Goal: Task Accomplishment & Management: Use online tool/utility

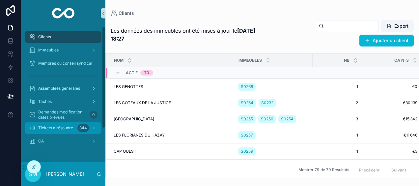
click at [66, 125] on span "Tickets à résoudre" at bounding box center [55, 127] width 35 height 5
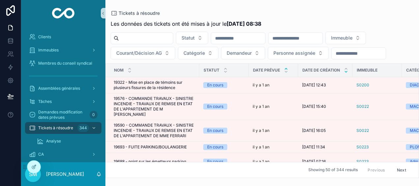
click at [346, 71] on icon "scrollable content" at bounding box center [346, 71] width 2 height 1
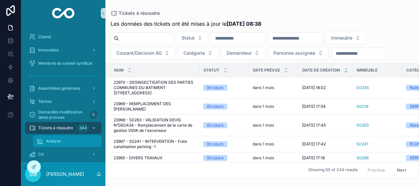
click at [58, 140] on span "Analyse" at bounding box center [53, 140] width 15 height 5
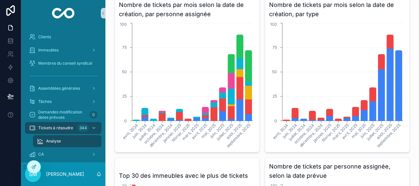
scroll to position [74, 0]
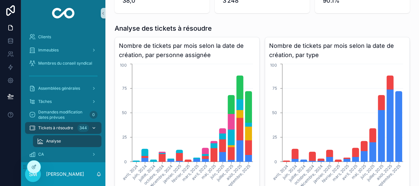
click at [63, 128] on span "Tickets à résoudre" at bounding box center [55, 127] width 35 height 5
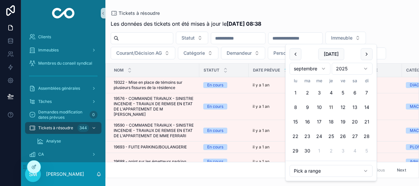
click at [320, 40] on input "scrollable content" at bounding box center [295, 38] width 54 height 9
click at [317, 9] on div "Tickets à résoudre Les données des tickets ont été mises à jour le [DATE] 08:38…" at bounding box center [261, 89] width 313 height 178
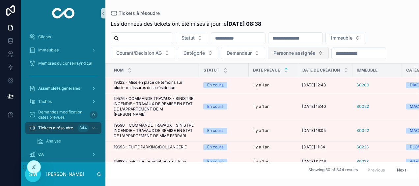
click at [312, 53] on span "Personne assignée" at bounding box center [294, 53] width 42 height 7
click at [323, 9] on div "Tickets à résoudre Les données des tickets ont été mises à jour le [DATE] 08:38…" at bounding box center [261, 89] width 313 height 178
click at [346, 67] on icon "scrollable content" at bounding box center [346, 68] width 4 height 4
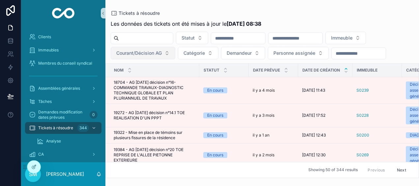
click at [139, 48] on button "Courant/Décision AG" at bounding box center [143, 53] width 65 height 13
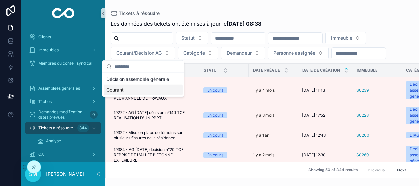
click at [128, 89] on div "Courant" at bounding box center [143, 90] width 79 height 11
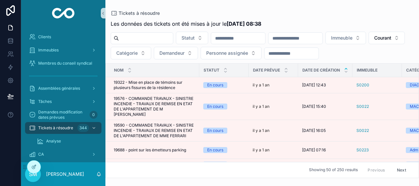
click at [311, 37] on input "scrollable content" at bounding box center [295, 38] width 54 height 9
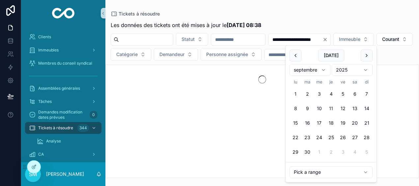
type input "**********"
click at [303, 14] on div "Tickets à résoudre" at bounding box center [262, 14] width 303 height 7
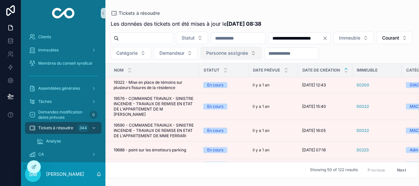
click at [248, 54] on span "Personne assignée" at bounding box center [227, 53] width 42 height 7
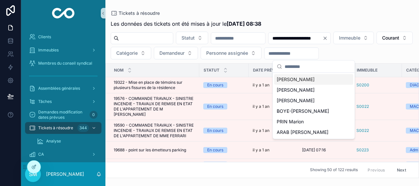
click at [309, 80] on span "[PERSON_NAME]" at bounding box center [296, 79] width 38 height 7
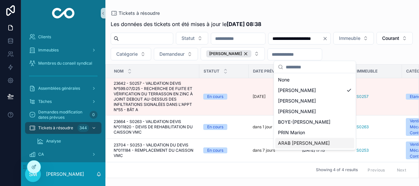
click at [315, 141] on div "ARAB [PERSON_NAME]" at bounding box center [314, 143] width 79 height 11
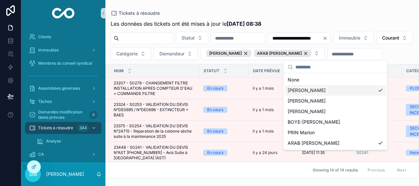
click at [364, 15] on div "Tickets à résoudre" at bounding box center [262, 13] width 303 height 5
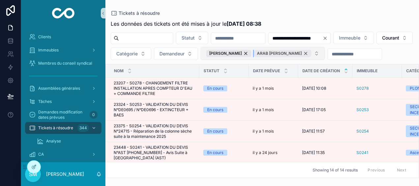
click at [311, 54] on div "ARAB [PERSON_NAME]" at bounding box center [282, 53] width 57 height 7
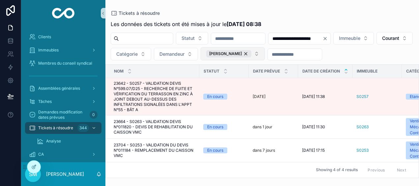
click at [265, 55] on button "[PERSON_NAME]" at bounding box center [232, 53] width 64 height 13
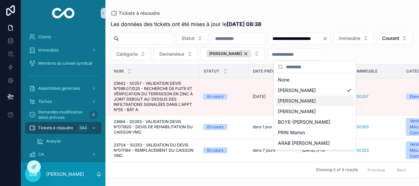
click at [327, 101] on div "[PERSON_NAME]" at bounding box center [314, 100] width 79 height 11
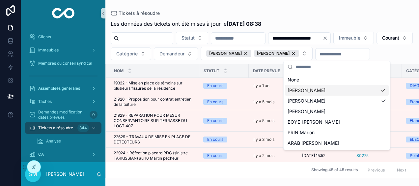
click at [381, 91] on div "[PERSON_NAME]" at bounding box center [337, 90] width 104 height 11
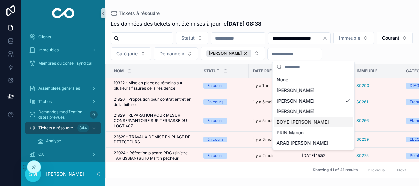
click at [330, 120] on div "BOYE-[PERSON_NAME]" at bounding box center [313, 122] width 79 height 11
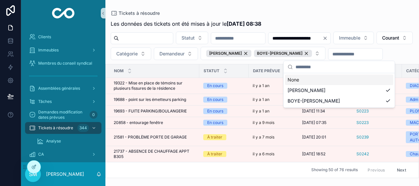
click at [352, 14] on div "Tickets à résoudre" at bounding box center [262, 13] width 303 height 5
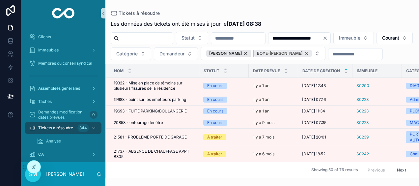
click at [312, 52] on div "BOYE-[PERSON_NAME]" at bounding box center [283, 53] width 58 height 7
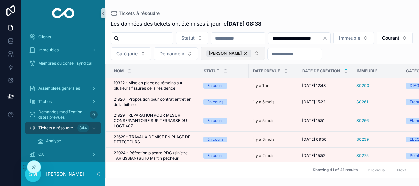
click at [265, 54] on button "[PERSON_NAME]" at bounding box center [232, 53] width 64 height 13
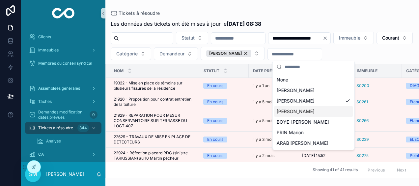
click at [312, 111] on span "[PERSON_NAME]" at bounding box center [296, 111] width 38 height 7
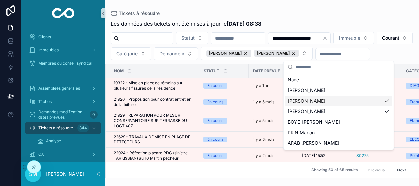
click at [386, 99] on div "[PERSON_NAME]" at bounding box center [338, 100] width 107 height 11
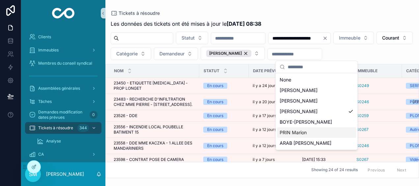
click at [340, 134] on div "PRIN Marion" at bounding box center [316, 132] width 79 height 11
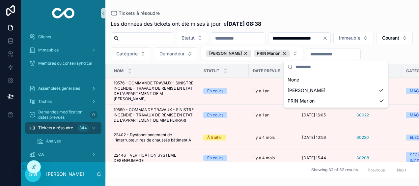
click at [382, 12] on div "Tickets à résoudre" at bounding box center [262, 13] width 303 height 5
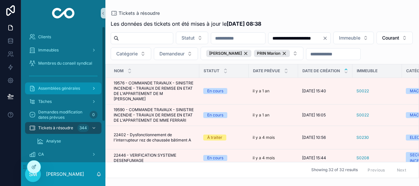
click at [75, 87] on span "Assemblées générales" at bounding box center [59, 88] width 42 height 5
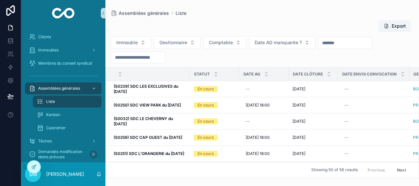
click at [119, 58] on input "scrollable content" at bounding box center [138, 57] width 54 height 9
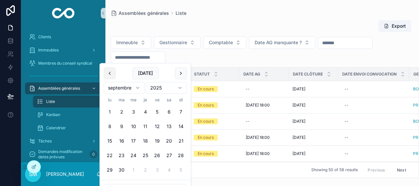
click at [109, 72] on button "scrollable content" at bounding box center [110, 73] width 12 height 12
click at [110, 182] on button "30" at bounding box center [110, 184] width 12 height 12
type input "**********"
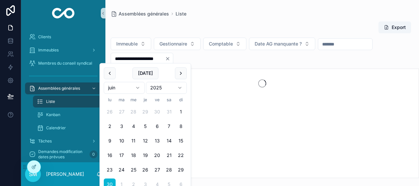
click at [201, 15] on div "Assemblées générales Liste" at bounding box center [262, 14] width 303 height 7
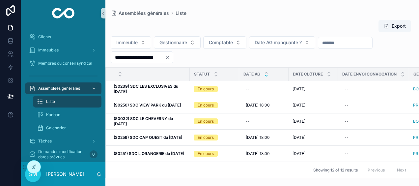
click at [267, 76] on icon "scrollable content" at bounding box center [266, 75] width 4 height 4
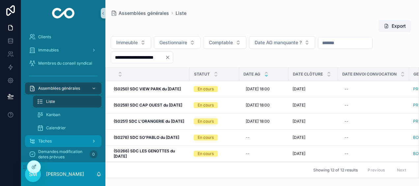
click at [53, 140] on div "Tâches" at bounding box center [63, 141] width 68 height 11
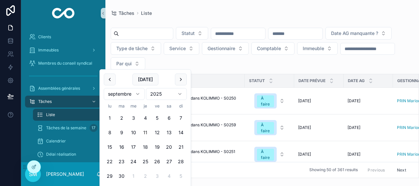
click at [340, 53] on input "scrollable content" at bounding box center [367, 48] width 54 height 9
click at [111, 117] on button "1" at bounding box center [110, 118] width 12 height 12
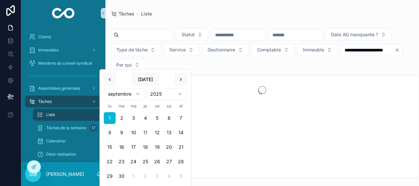
click at [145, 133] on button "11" at bounding box center [145, 132] width 12 height 12
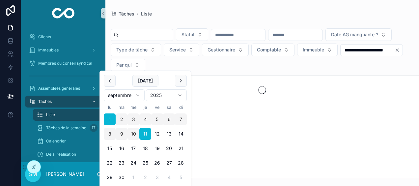
type input "**********"
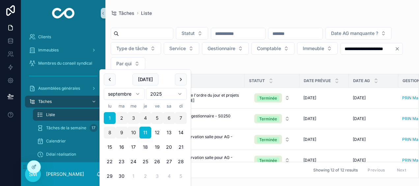
click at [263, 2] on div "**********" at bounding box center [261, 89] width 313 height 178
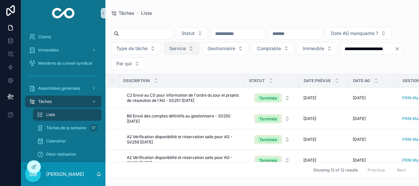
click at [186, 50] on span "Service" at bounding box center [177, 48] width 16 height 7
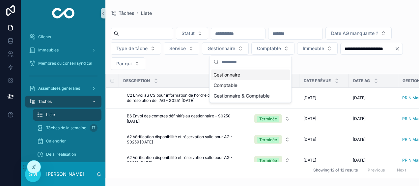
click at [239, 74] on div "Gestionnaire" at bounding box center [250, 74] width 79 height 11
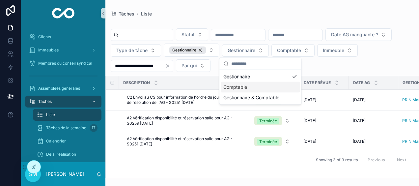
click at [248, 86] on div "Comptable" at bounding box center [260, 87] width 79 height 11
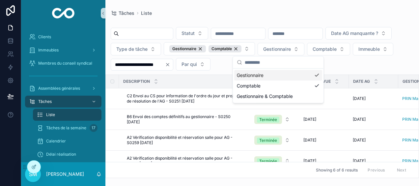
click at [317, 74] on div "Gestionnaire" at bounding box center [278, 75] width 88 height 11
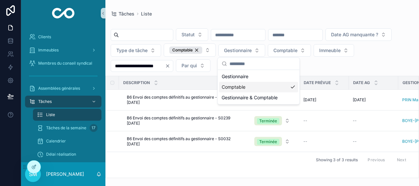
click at [290, 85] on div "Comptable" at bounding box center [258, 87] width 79 height 11
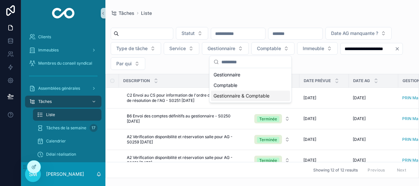
click at [278, 94] on div "Gestionnaire & Comptable" at bounding box center [250, 96] width 79 height 11
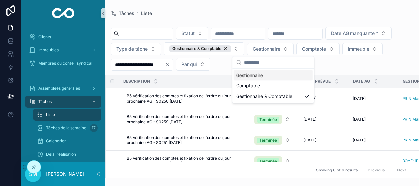
click at [338, 0] on div "**********" at bounding box center [261, 89] width 313 height 178
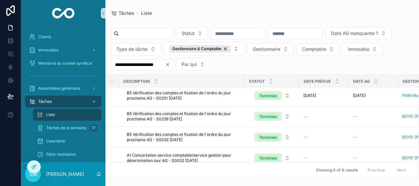
scroll to position [54, 0]
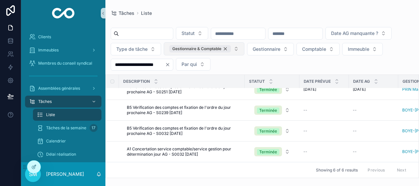
click at [231, 48] on div "Gestionnaire & Comptable" at bounding box center [200, 48] width 62 height 7
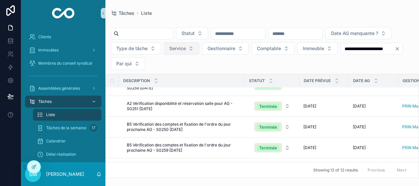
scroll to position [57, 0]
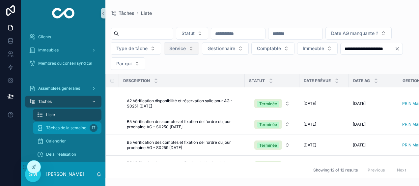
click at [65, 128] on span "Tâches de la semaine" at bounding box center [66, 127] width 40 height 5
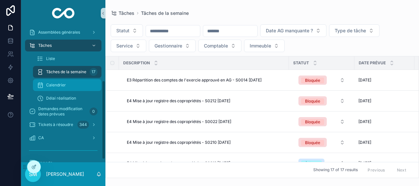
scroll to position [97, 0]
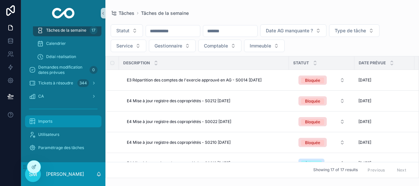
click at [68, 123] on div "Imports" at bounding box center [63, 121] width 68 height 11
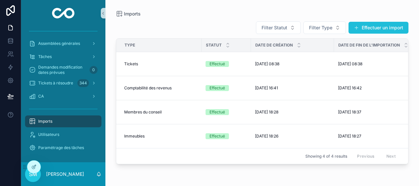
click at [388, 27] on button "Effectuer un import" at bounding box center [378, 28] width 60 height 12
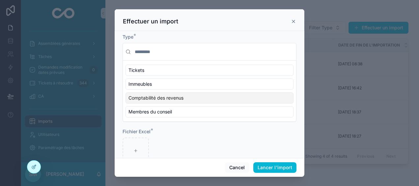
click at [163, 94] on span "Comptabilité des revenus" at bounding box center [155, 97] width 55 height 7
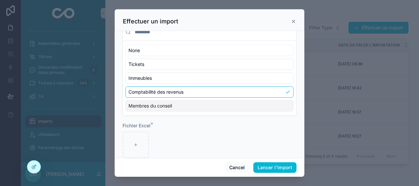
scroll to position [30, 0]
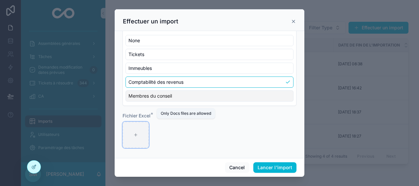
click at [141, 137] on div "scrollable content" at bounding box center [135, 134] width 26 height 26
type input "**********"
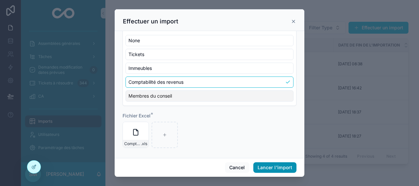
click at [287, 169] on button "Lancer l'import" at bounding box center [274, 167] width 43 height 11
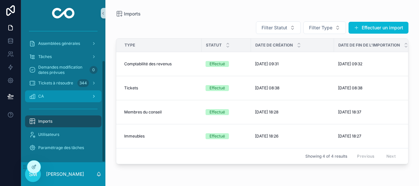
click at [67, 96] on div "CA" at bounding box center [63, 96] width 68 height 11
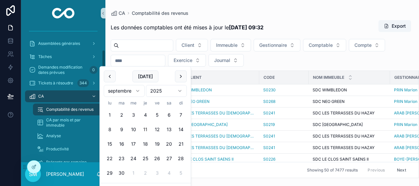
click at [144, 62] on input "scrollable content" at bounding box center [138, 60] width 54 height 9
click at [145, 129] on button "11" at bounding box center [145, 129] width 12 height 12
type input "**********"
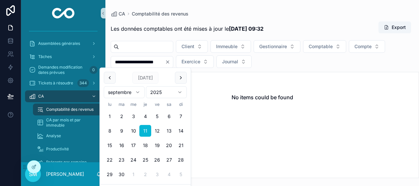
click at [218, 14] on div "CA Comptabilité des revenus" at bounding box center [262, 14] width 303 height 7
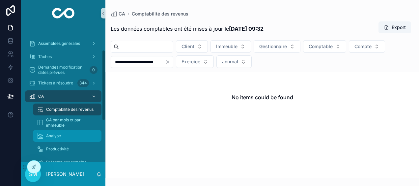
click at [61, 135] on div "Analyse" at bounding box center [67, 135] width 61 height 11
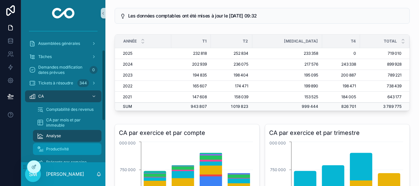
click at [67, 149] on span "Productivité" at bounding box center [57, 148] width 23 height 5
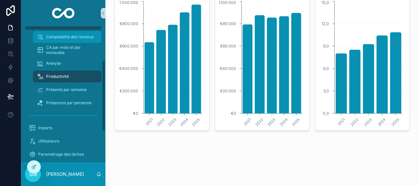
scroll to position [124, 0]
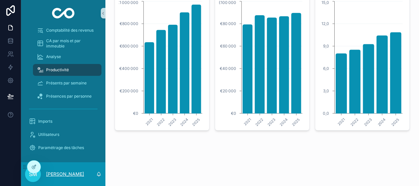
click at [60, 174] on p "[PERSON_NAME]" at bounding box center [65, 174] width 38 height 7
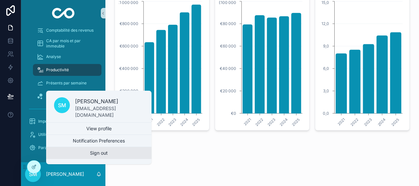
click at [92, 152] on button "Sign out" at bounding box center [98, 153] width 105 height 12
